Goal: Check status

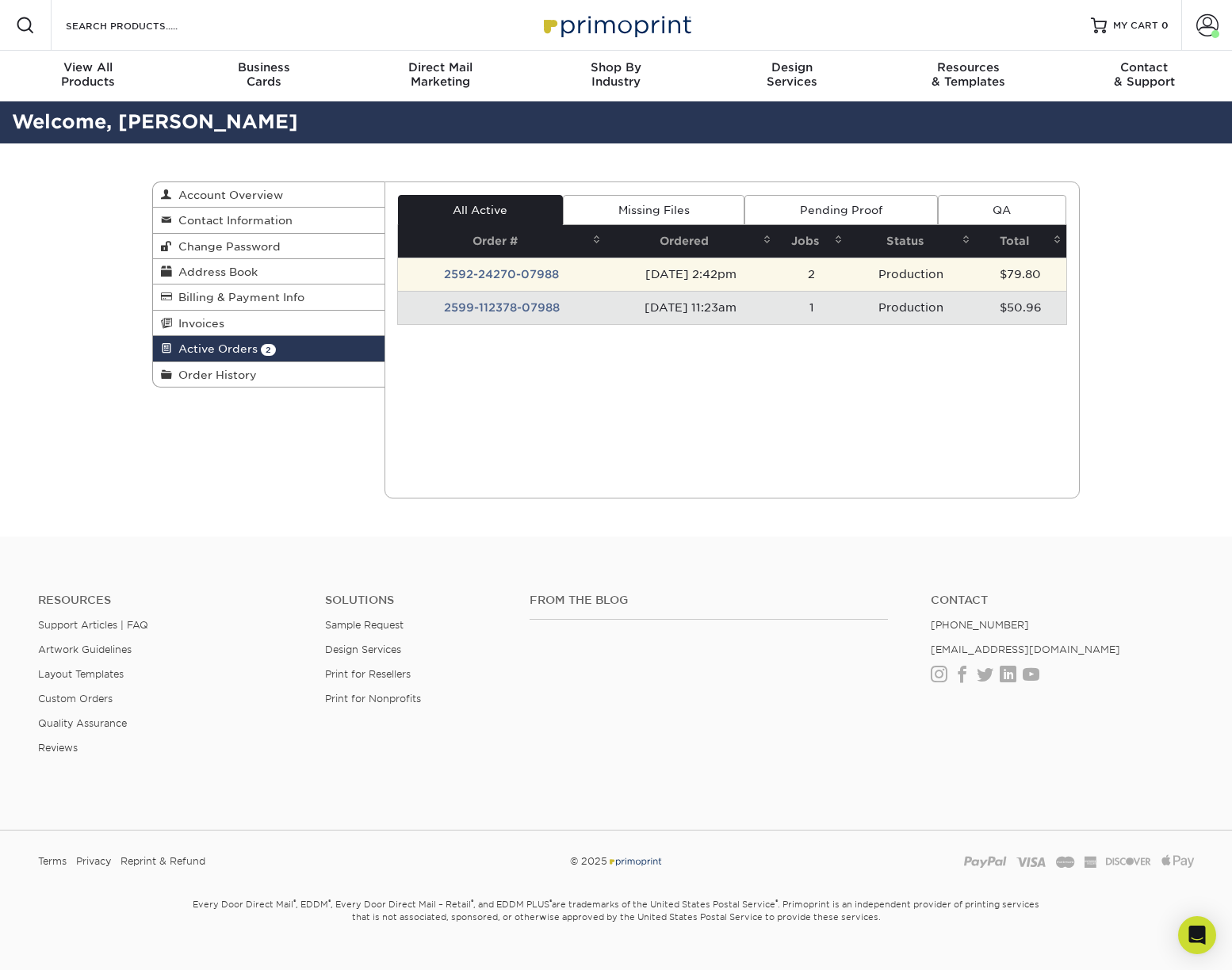
click at [508, 282] on td "2592-24270-07988" at bounding box center [502, 273] width 208 height 33
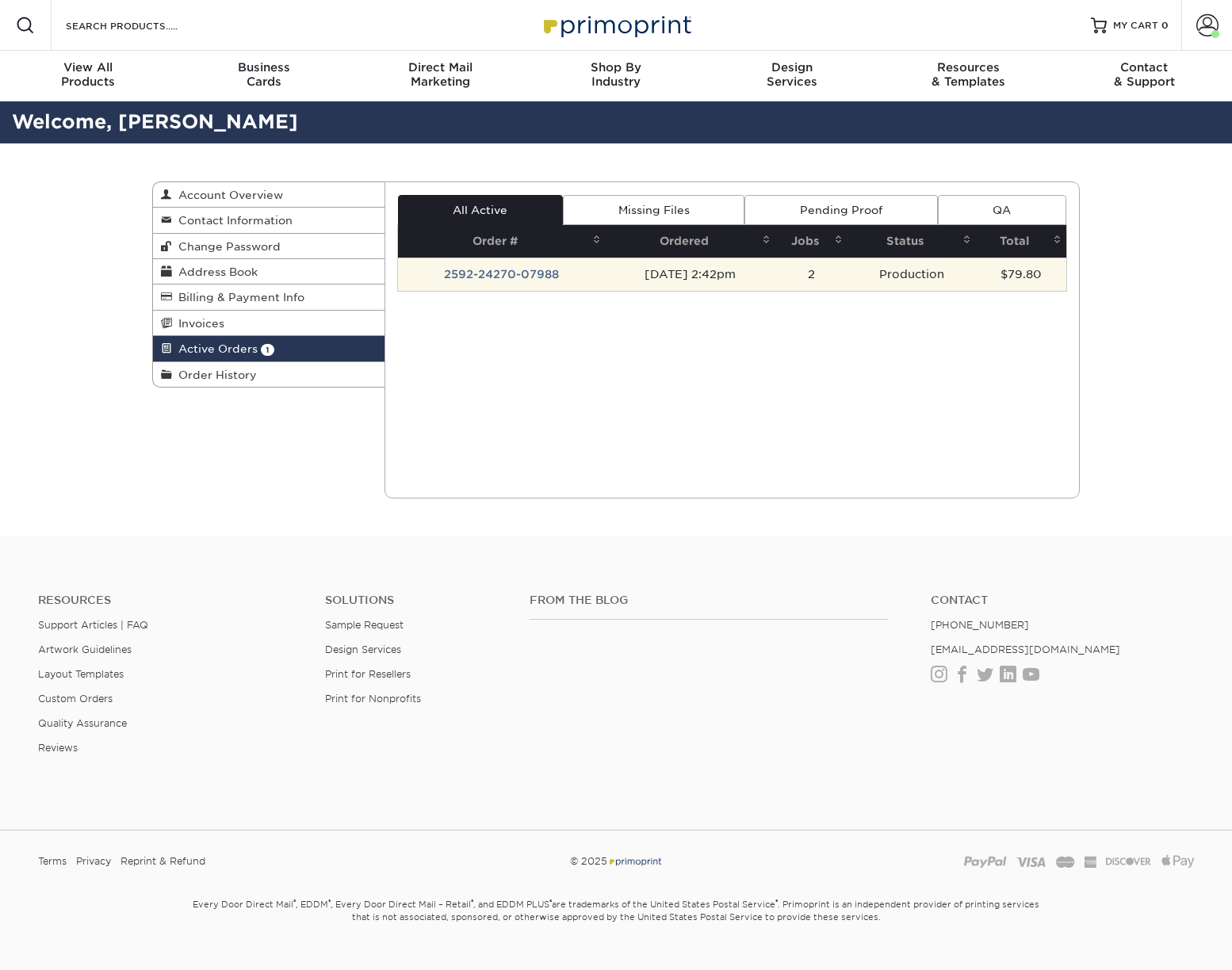
click at [479, 270] on td "2592-24270-07988" at bounding box center [502, 273] width 208 height 33
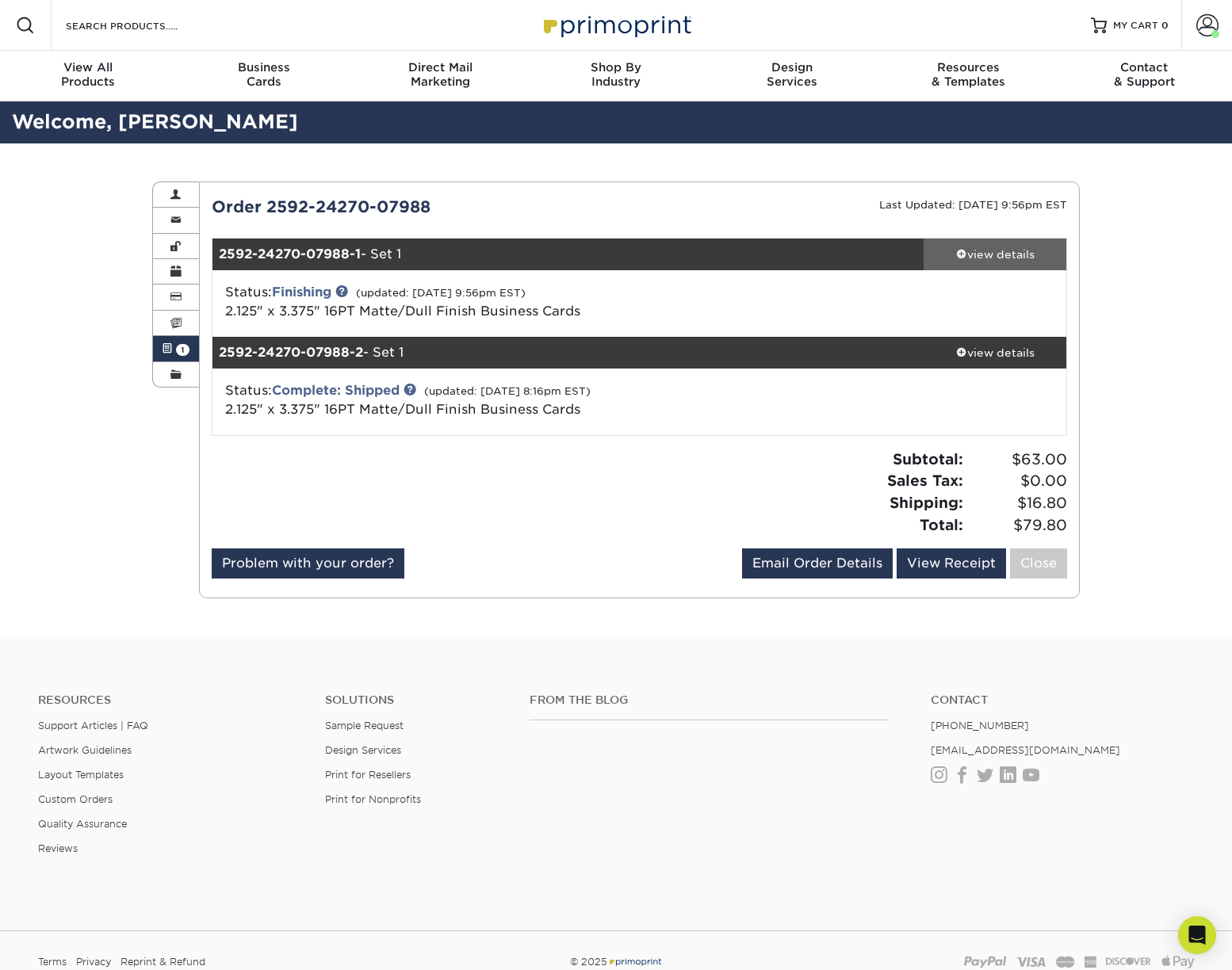
click at [958, 257] on span at bounding box center [962, 253] width 11 height 11
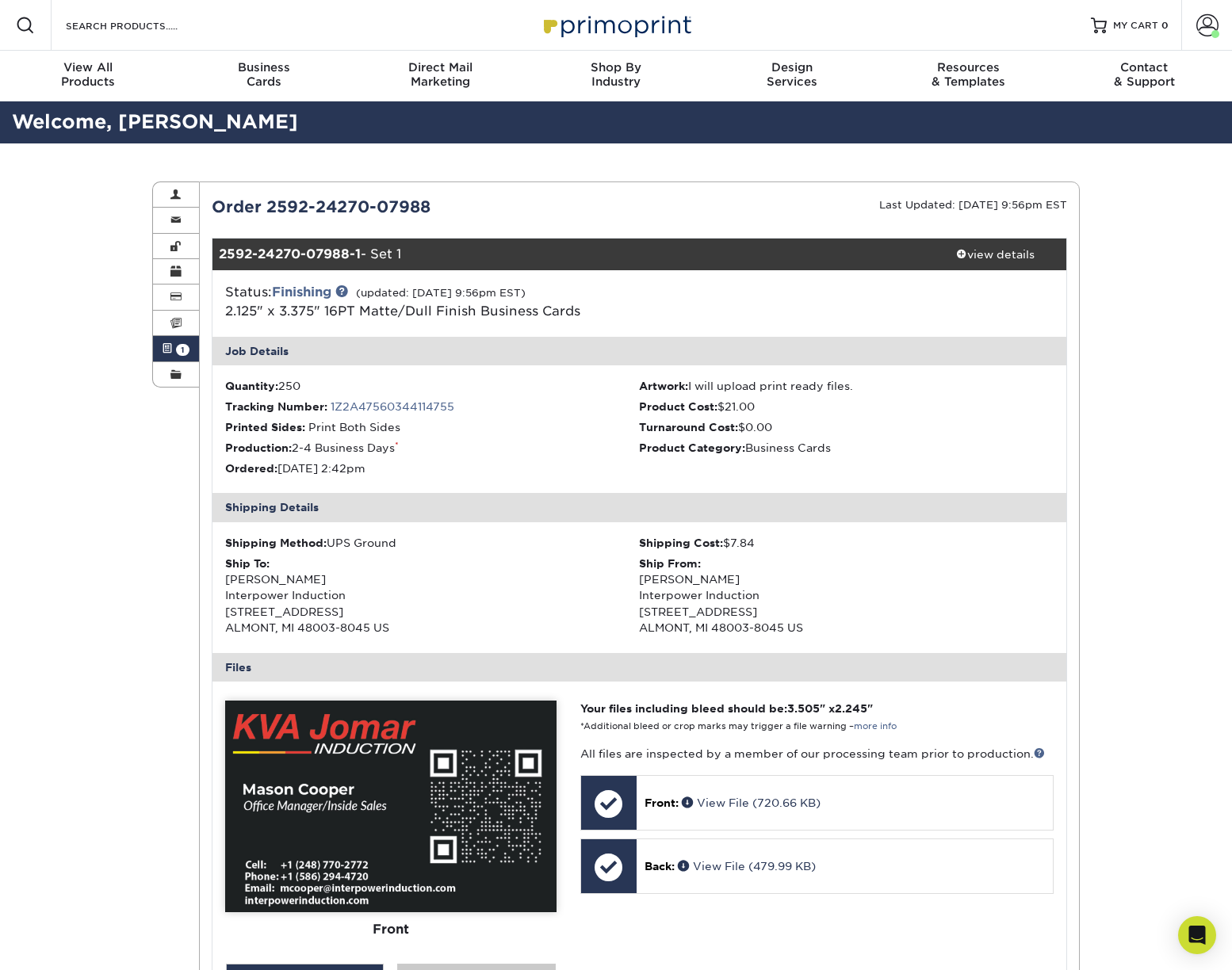
click at [444, 191] on div "Current Orders 1 Active 0 Missing Files" at bounding box center [640, 772] width 882 height 1182
click at [867, 291] on div at bounding box center [925, 303] width 285 height 41
click at [600, 302] on div "Status: Finishing (updated: 09/09/2025 9:56pm EST) 2.125" x 3.375" 16PT Matte/D…" at bounding box center [497, 302] width 568 height 38
click at [723, 311] on div "Status: Finishing (updated: 09/09/2025 9:56pm EST) 2.125" x 3.375" 16PT Matte/D…" at bounding box center [497, 302] width 568 height 38
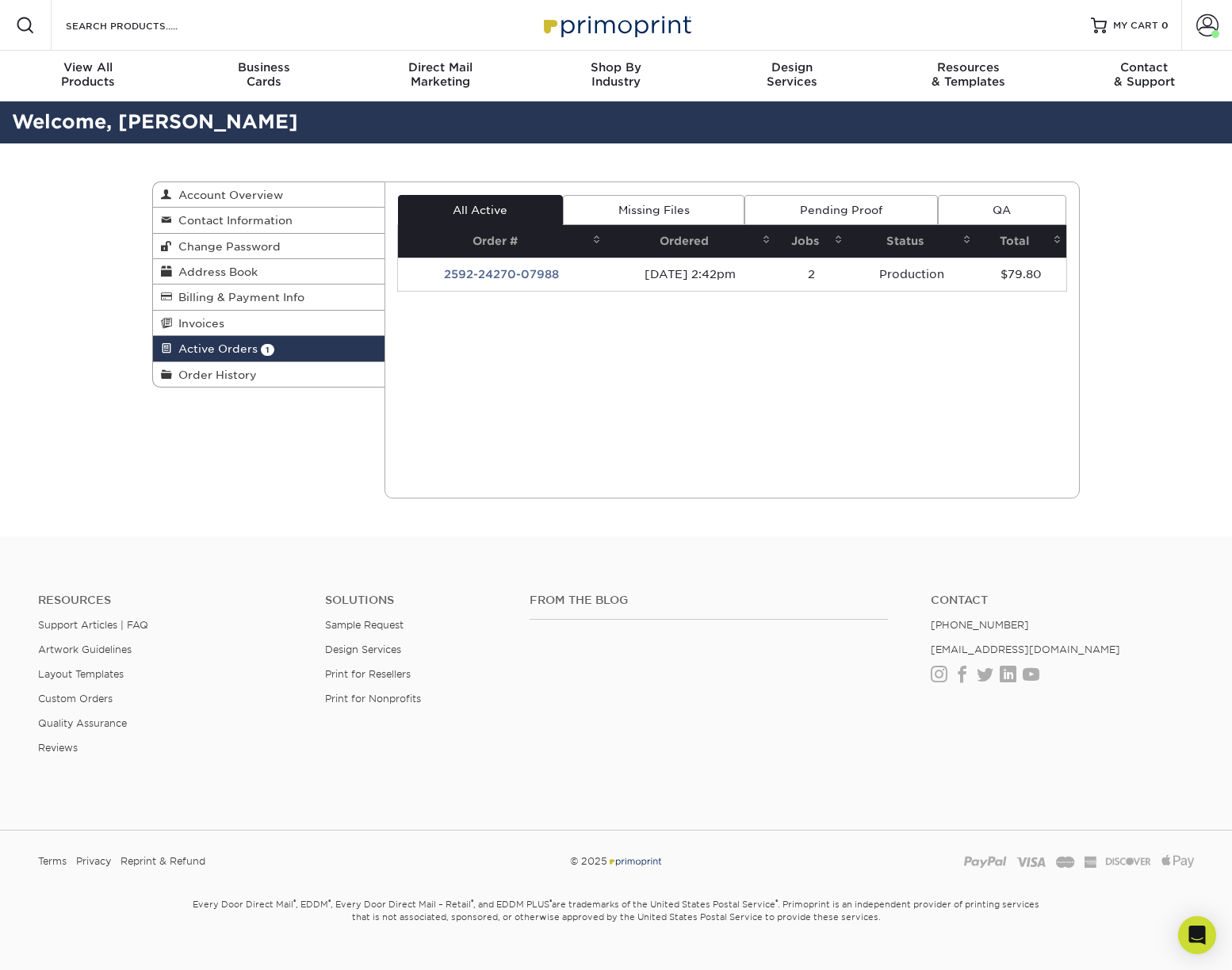
click at [272, 456] on div "Active Orders Account Overview Contact Information Change Password Address Book…" at bounding box center [616, 339] width 951 height 393
click at [230, 451] on div "Active Orders Account Overview Contact Information Change Password Address Book…" at bounding box center [616, 339] width 951 height 393
click at [273, 463] on div "Active Orders Account Overview Contact Information Change Password Address Book…" at bounding box center [616, 339] width 951 height 393
click at [172, 348] on span "Active Orders" at bounding box center [215, 349] width 85 height 13
click at [115, 284] on div "Active Orders Account Overview Contact Information Change Password Address Book…" at bounding box center [616, 339] width 1232 height 393
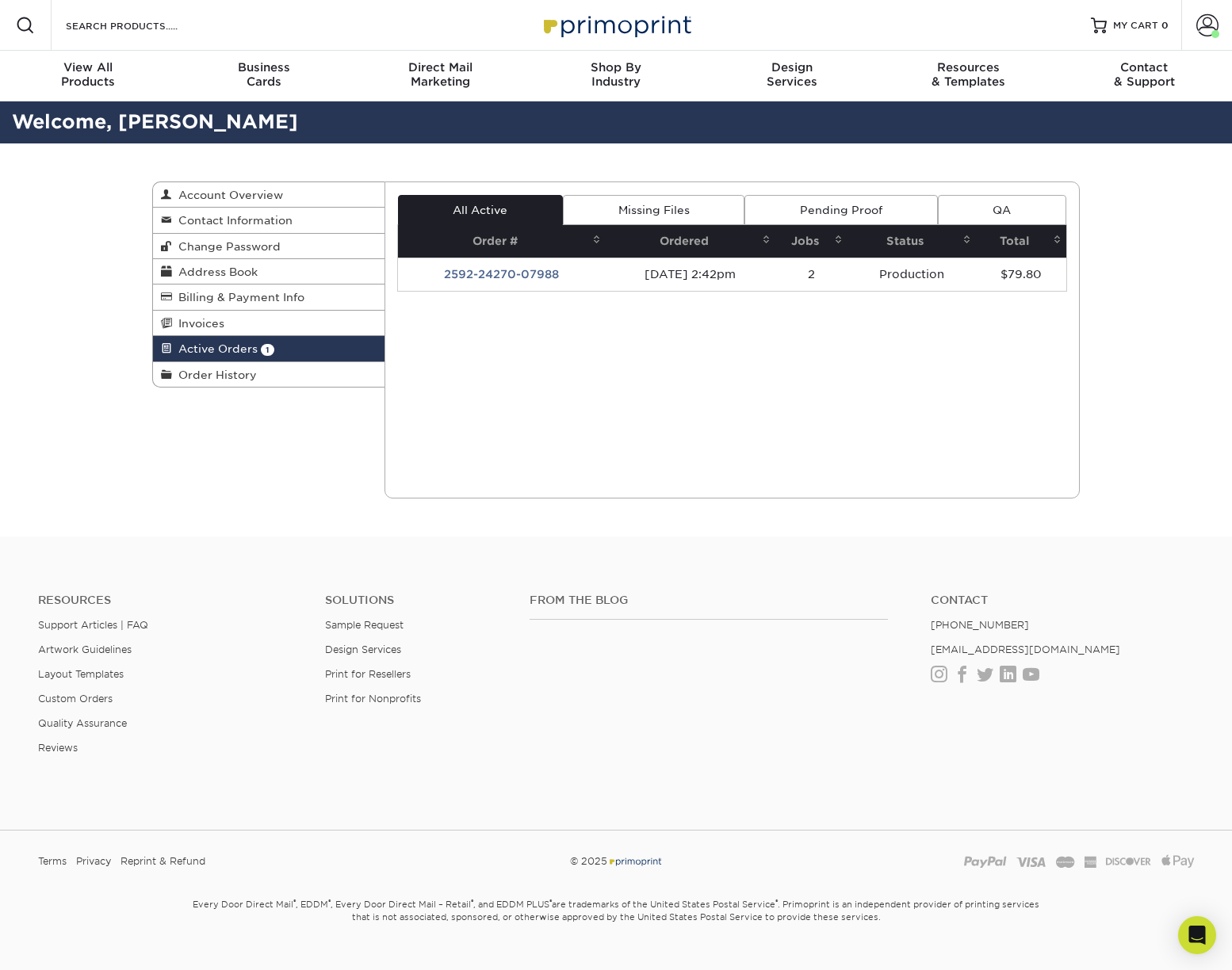
click at [1160, 273] on div "Active Orders Account Overview Contact Information Change Password Address Book…" at bounding box center [616, 339] width 1232 height 393
click at [195, 478] on div "Active Orders Account Overview Contact Information Change Password Address Book…" at bounding box center [616, 339] width 951 height 393
click at [115, 446] on div "Active Orders Account Overview Contact Information Change Password Address Book…" at bounding box center [616, 339] width 1232 height 393
